Goal: Task Accomplishment & Management: Complete application form

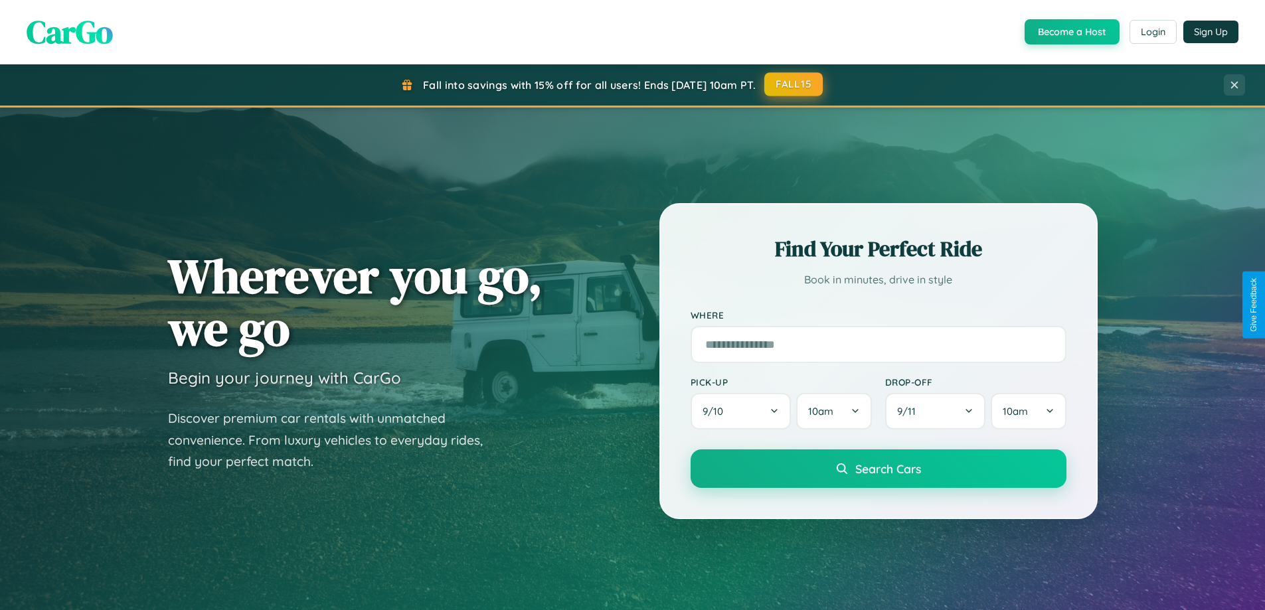
click at [794, 84] on button "FALL15" at bounding box center [794, 84] width 58 height 24
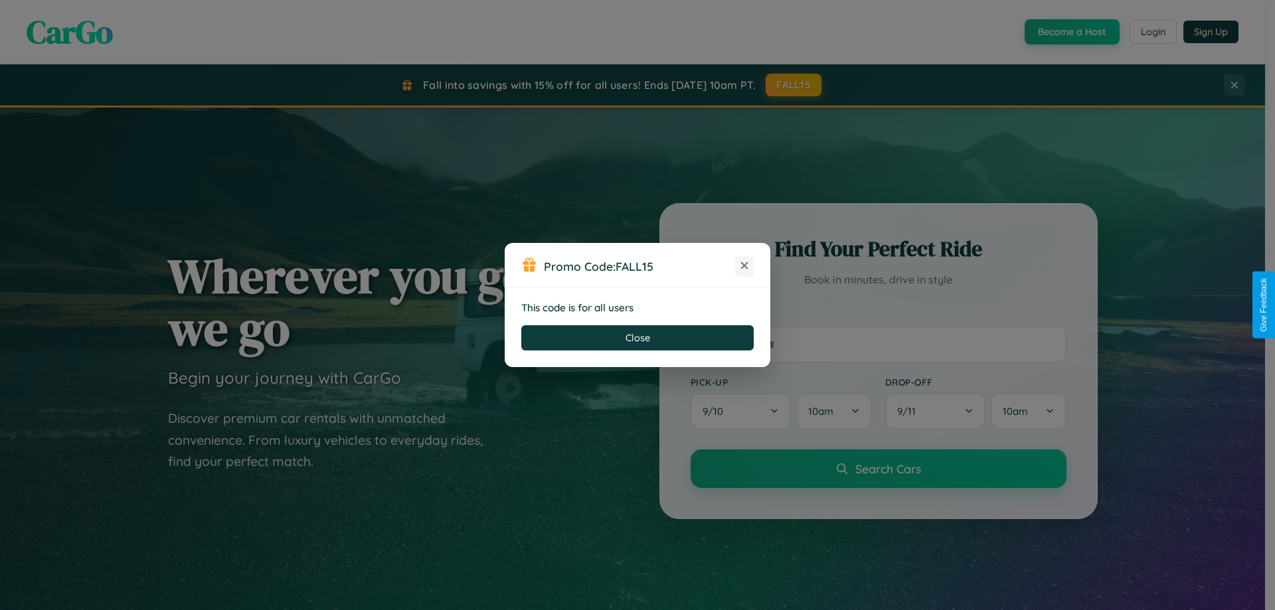
click at [745, 266] on icon at bounding box center [744, 265] width 13 height 13
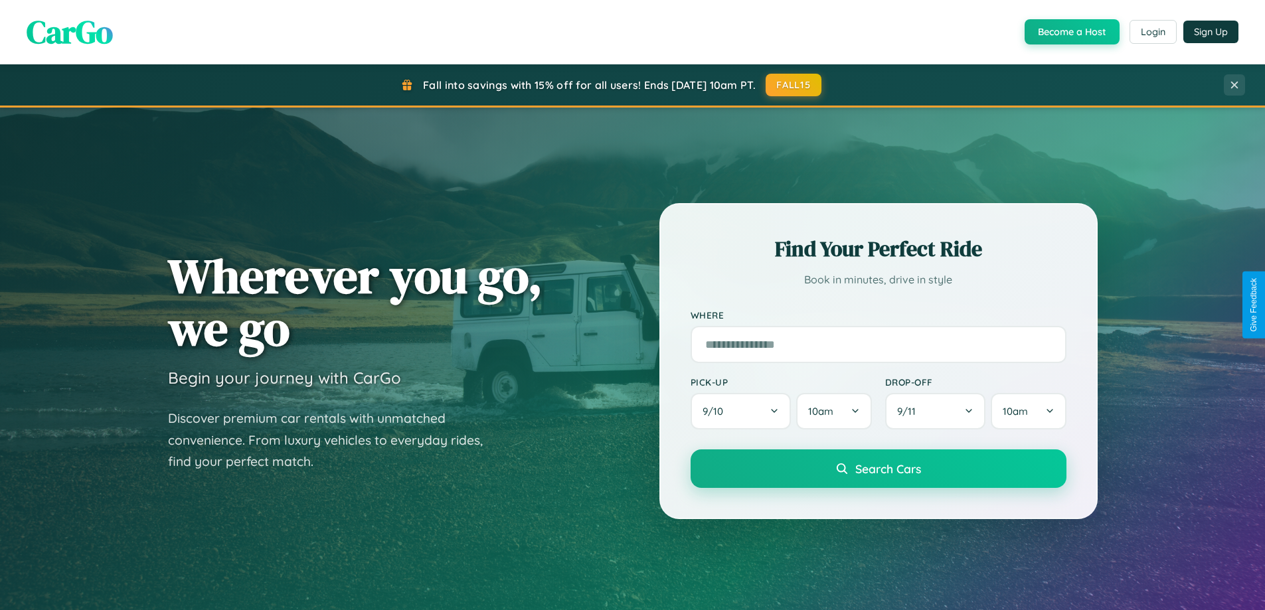
scroll to position [573, 0]
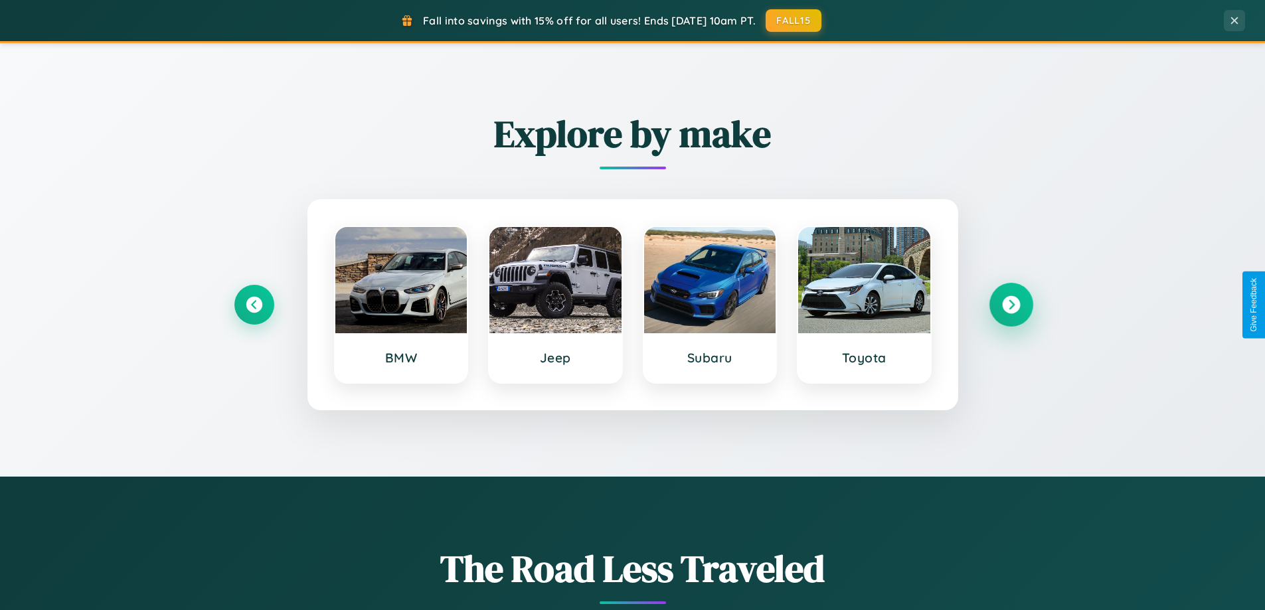
click at [1011, 305] on icon at bounding box center [1011, 305] width 18 height 18
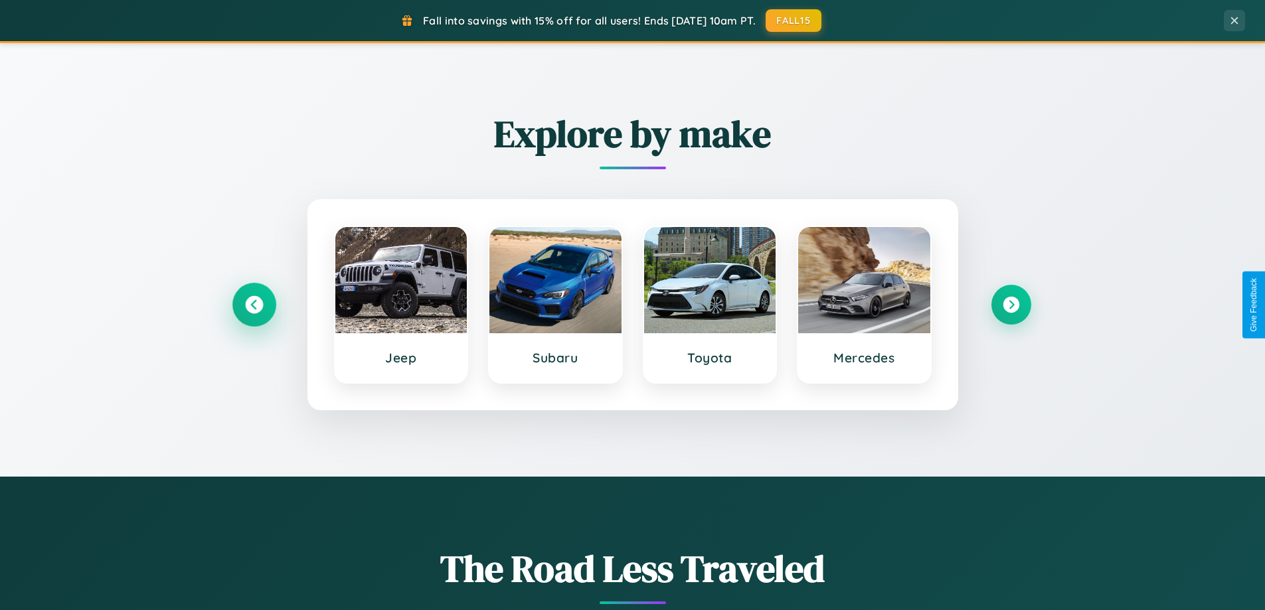
click at [254, 305] on icon at bounding box center [254, 305] width 18 height 18
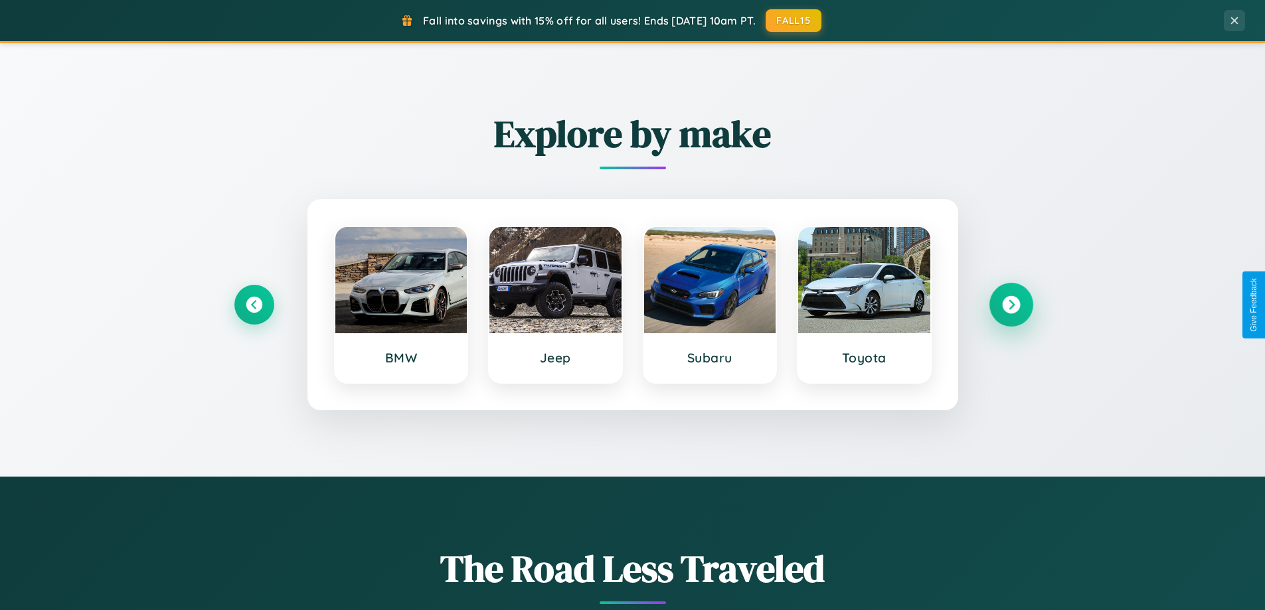
click at [1011, 305] on icon at bounding box center [1011, 305] width 18 height 18
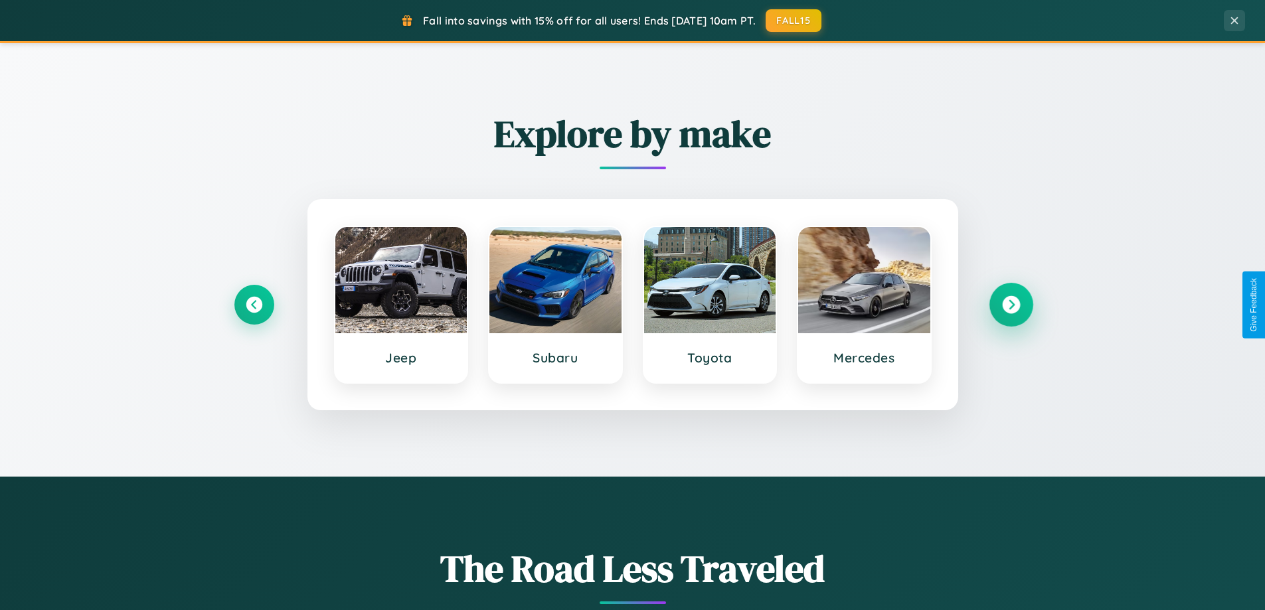
click at [1011, 305] on icon at bounding box center [1011, 305] width 18 height 18
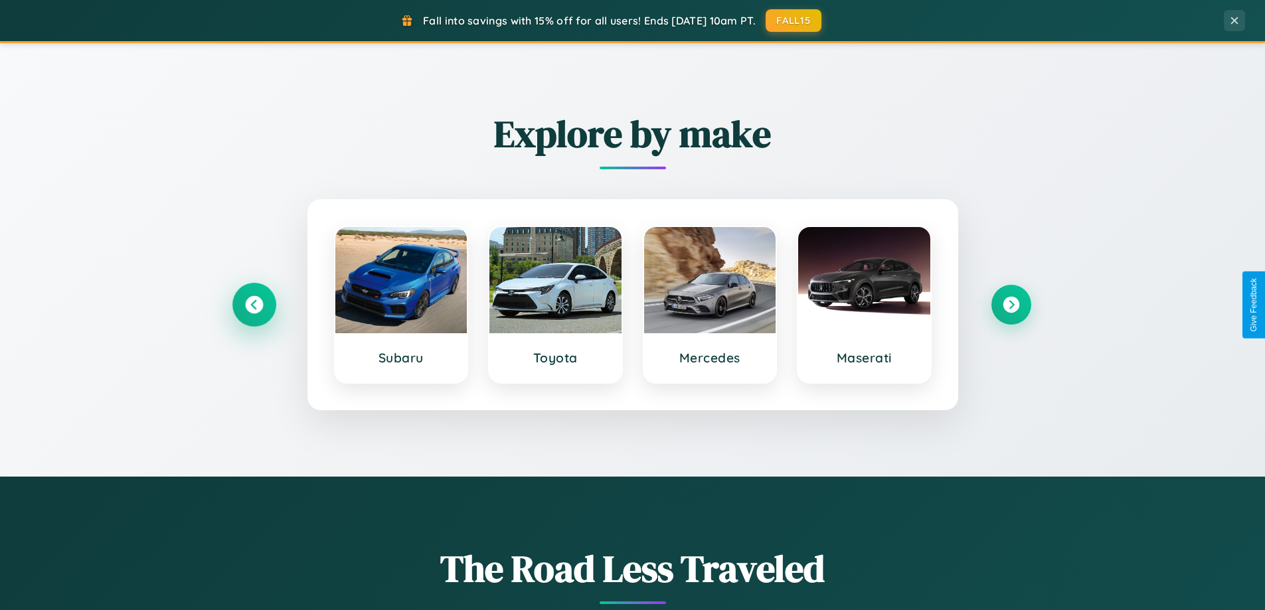
click at [254, 305] on icon at bounding box center [254, 305] width 18 height 18
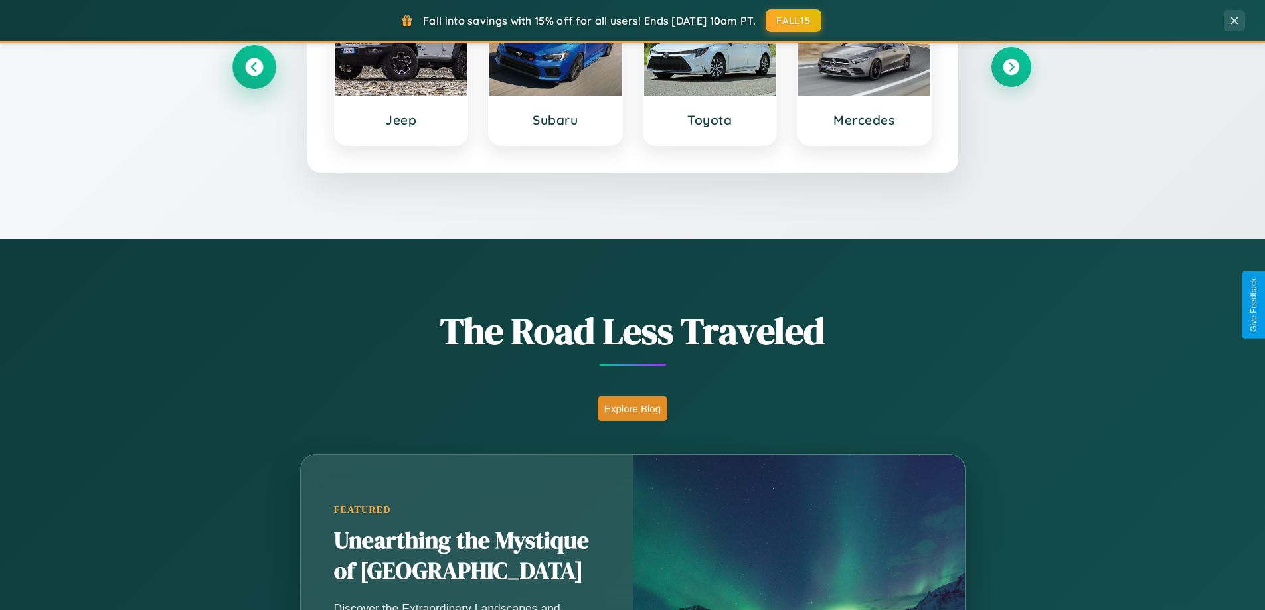
scroll to position [914, 0]
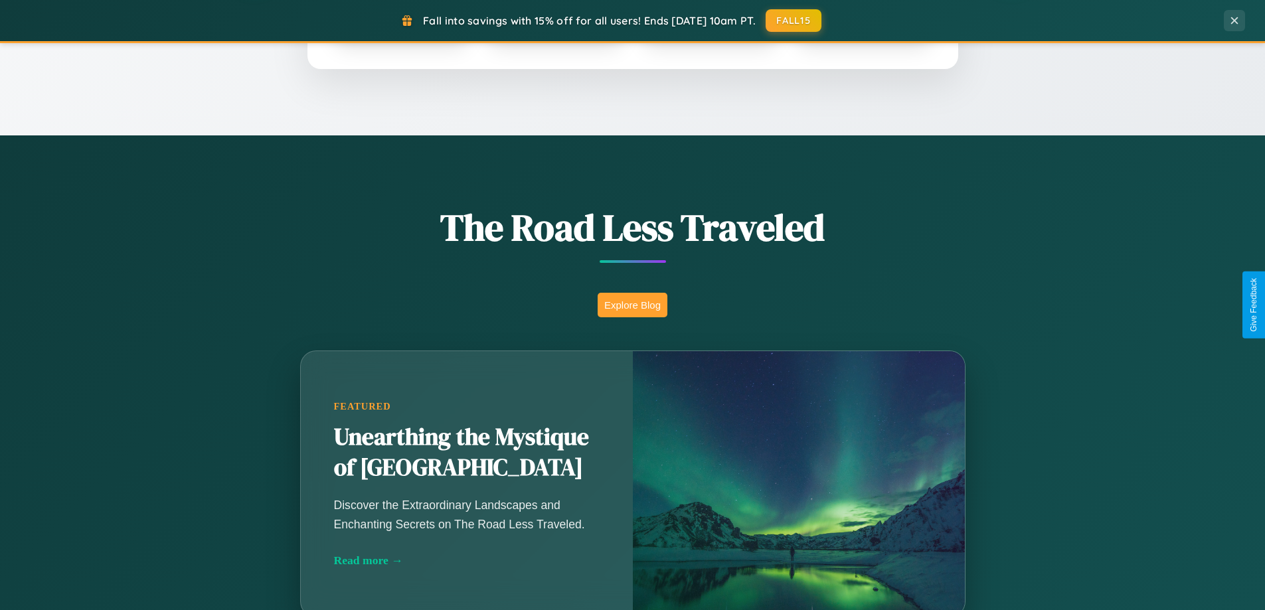
click at [632, 305] on button "Explore Blog" at bounding box center [633, 305] width 70 height 25
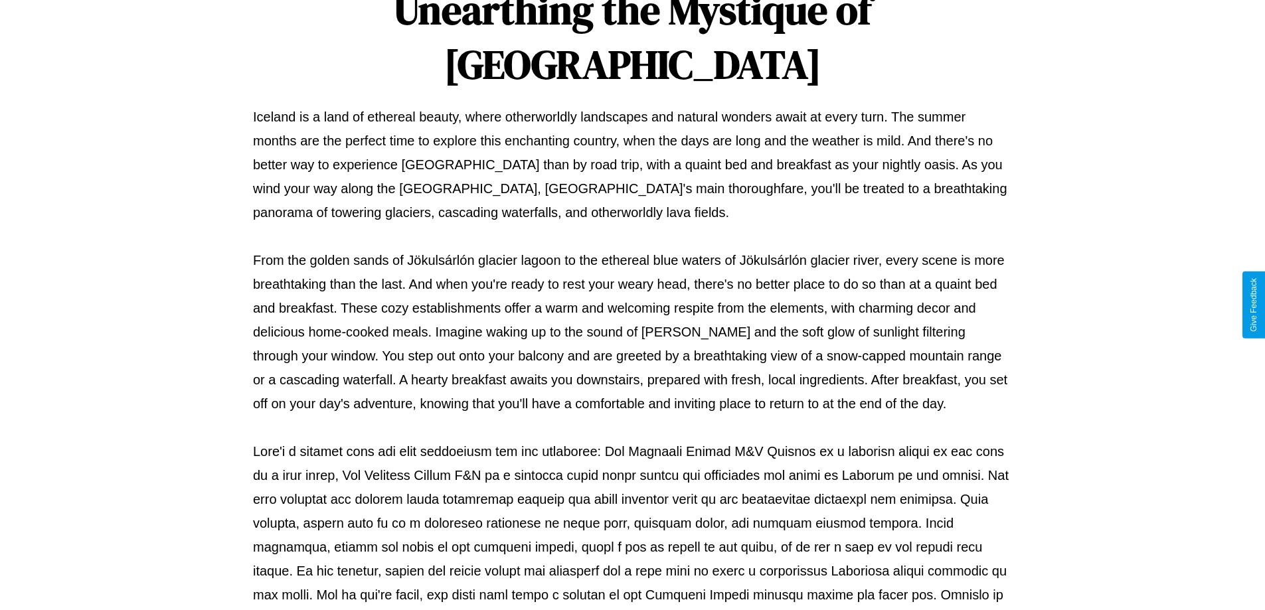
scroll to position [430, 0]
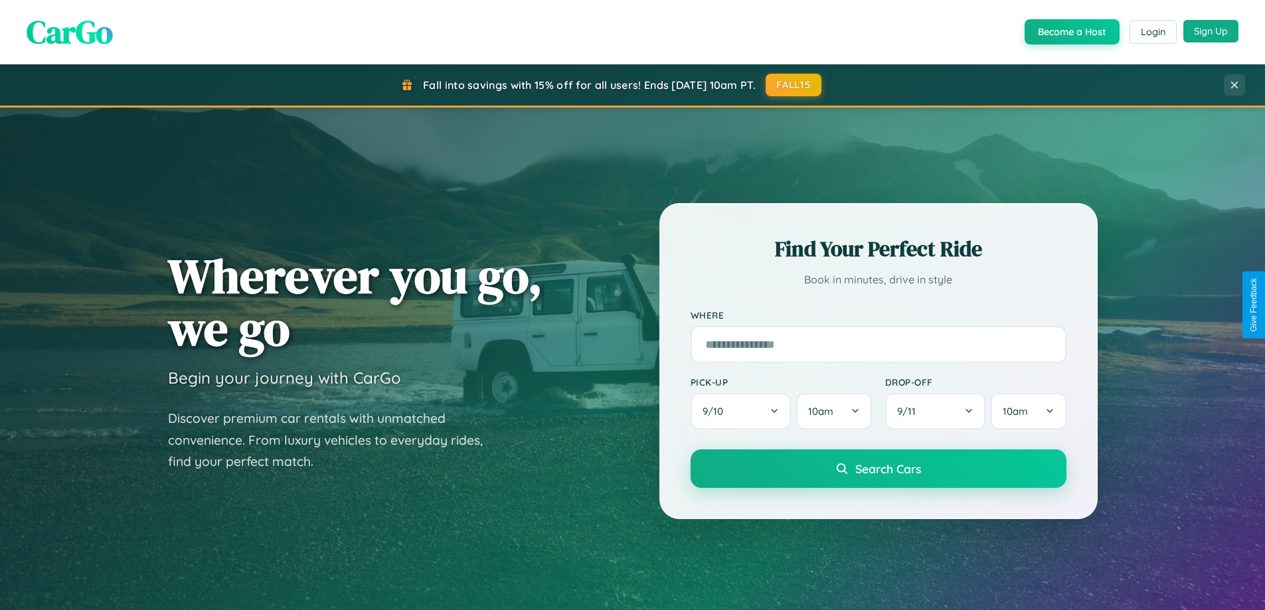
click at [1211, 31] on button "Sign Up" at bounding box center [1211, 31] width 55 height 23
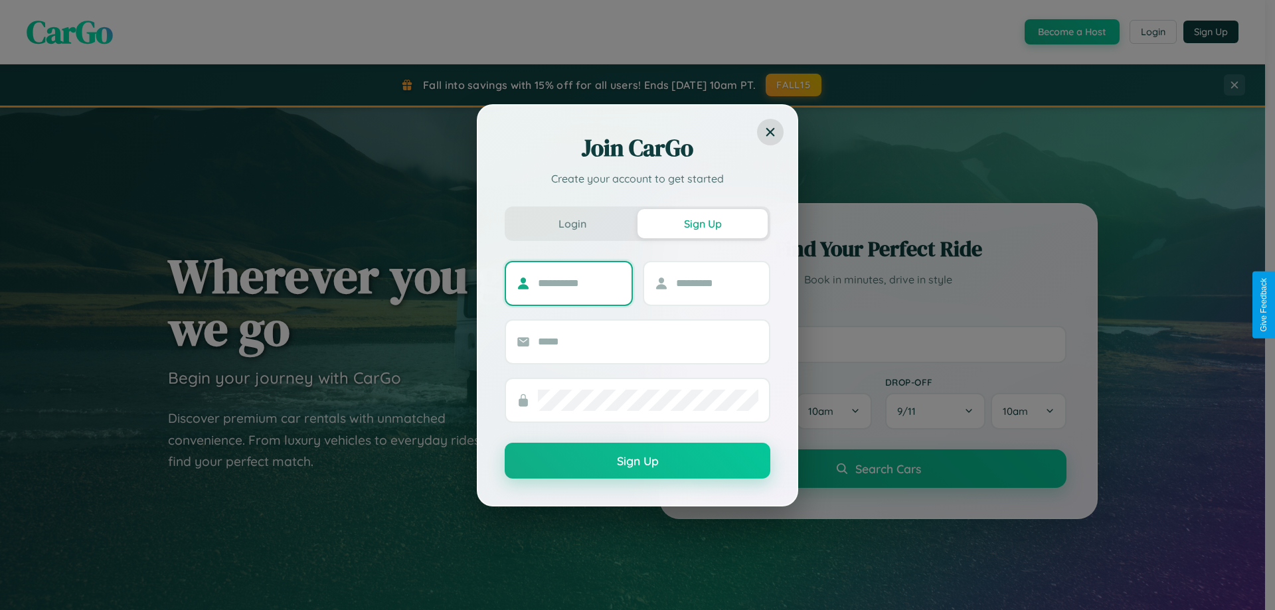
click at [579, 283] on input "text" at bounding box center [579, 283] width 83 height 21
type input "*****"
click at [717, 283] on input "text" at bounding box center [717, 283] width 83 height 21
type input "******"
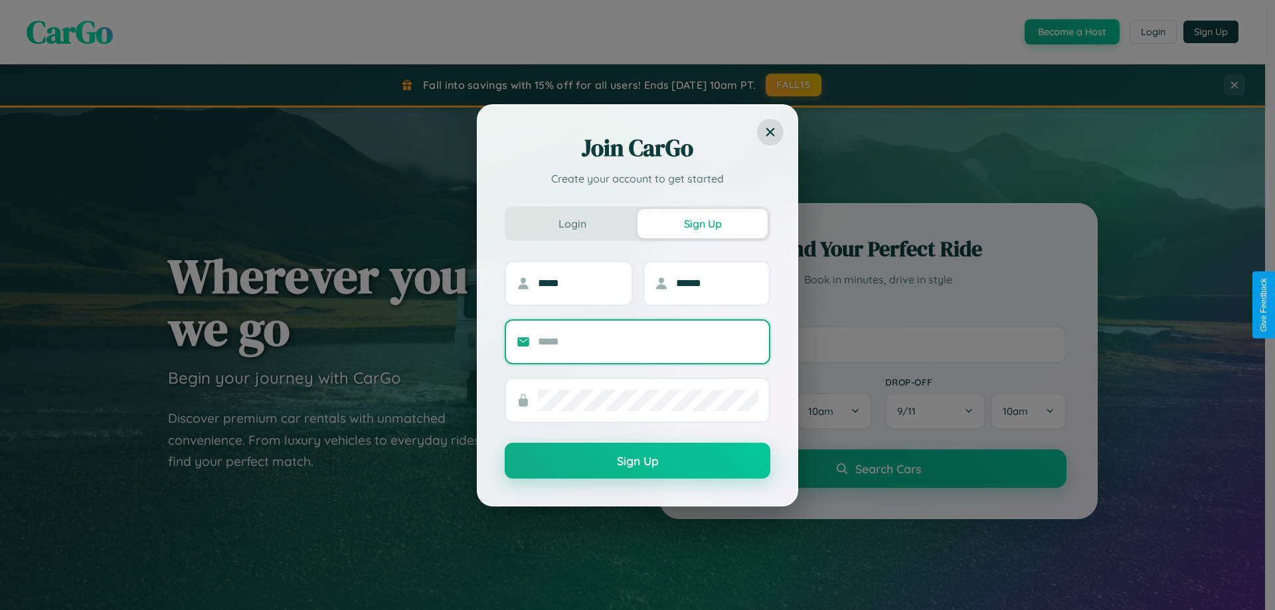
click at [648, 341] on input "text" at bounding box center [648, 341] width 221 height 21
type input "**********"
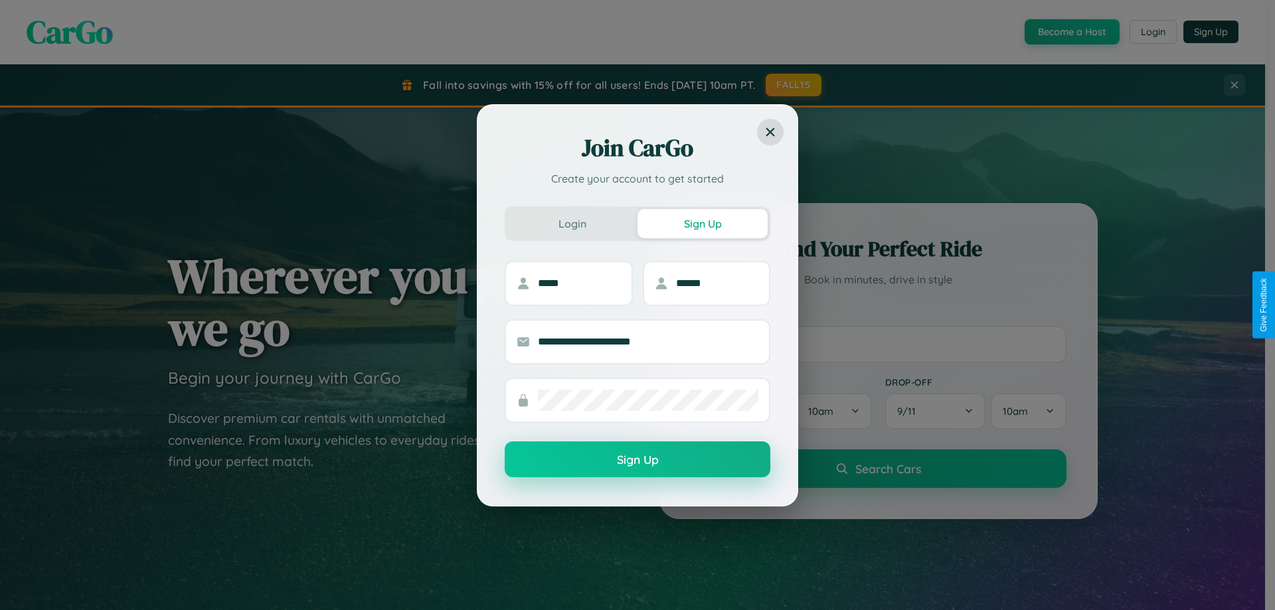
click at [638, 460] on button "Sign Up" at bounding box center [638, 460] width 266 height 36
